Goal: Entertainment & Leisure: Consume media (video, audio)

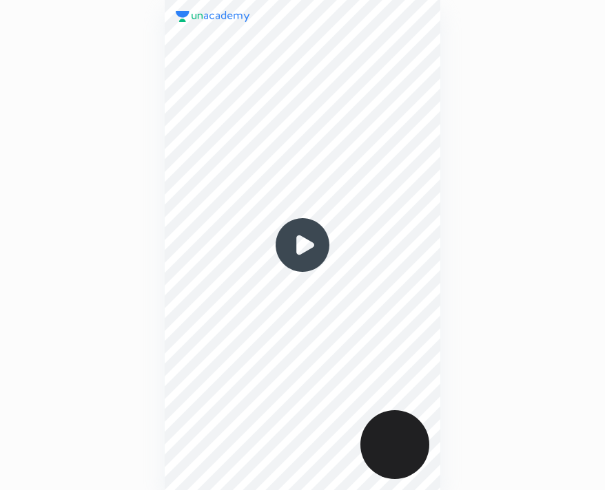
scroll to position [490, 384]
click at [293, 251] on img at bounding box center [302, 245] width 66 height 66
click at [315, 240] on img at bounding box center [302, 245] width 66 height 66
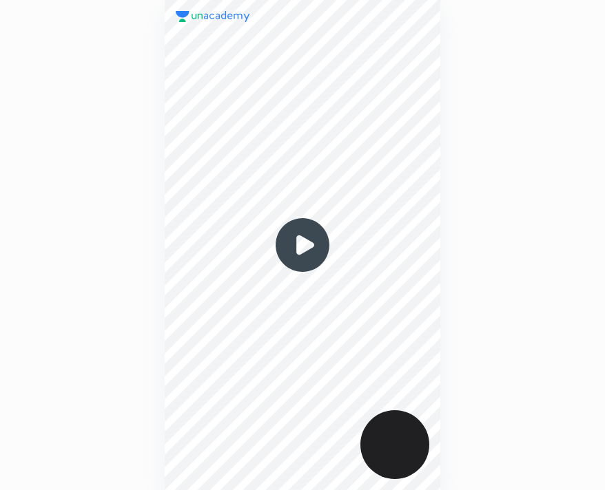
click at [315, 240] on img at bounding box center [302, 245] width 66 height 66
click at [306, 243] on img at bounding box center [302, 245] width 66 height 66
